Goal: Browse casually

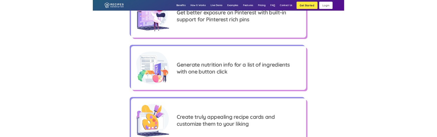
scroll to position [614, 0]
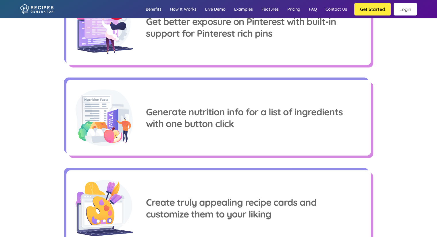
click at [124, 97] on div at bounding box center [104, 117] width 57 height 57
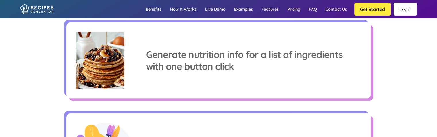
scroll to position [651, 0]
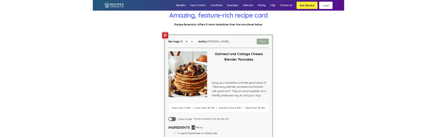
scroll to position [1148, 0]
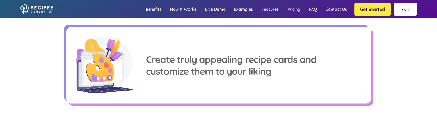
scroll to position [757, 0]
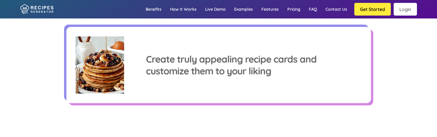
click at [114, 93] on div at bounding box center [104, 64] width 57 height 57
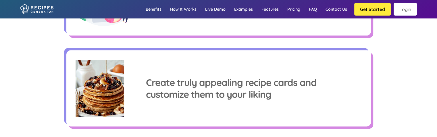
scroll to position [749, 0]
